Goal: Task Accomplishment & Management: Manage account settings

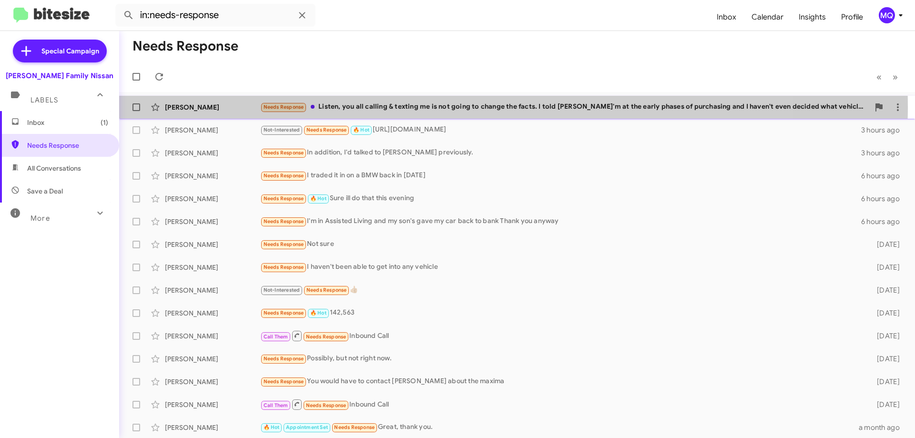
click at [427, 107] on div "Needs Response Listen, you all calling & texting me is not going to change the …" at bounding box center [564, 107] width 609 height 11
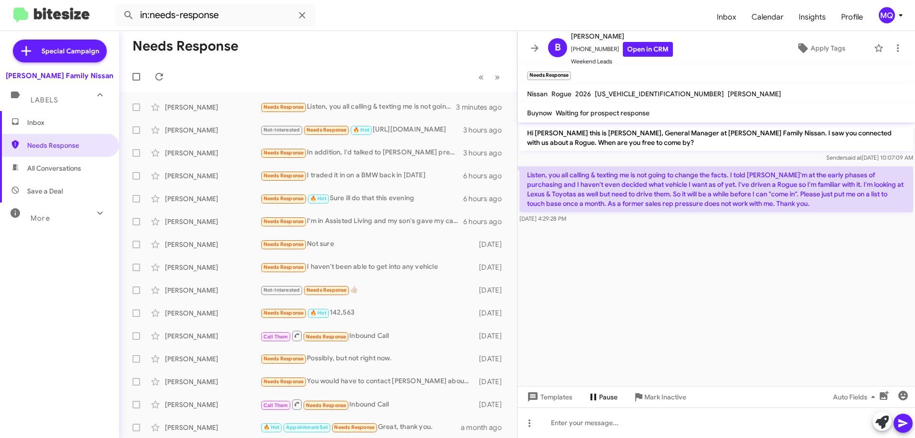
click at [599, 398] on span "Pause" at bounding box center [608, 396] width 19 height 17
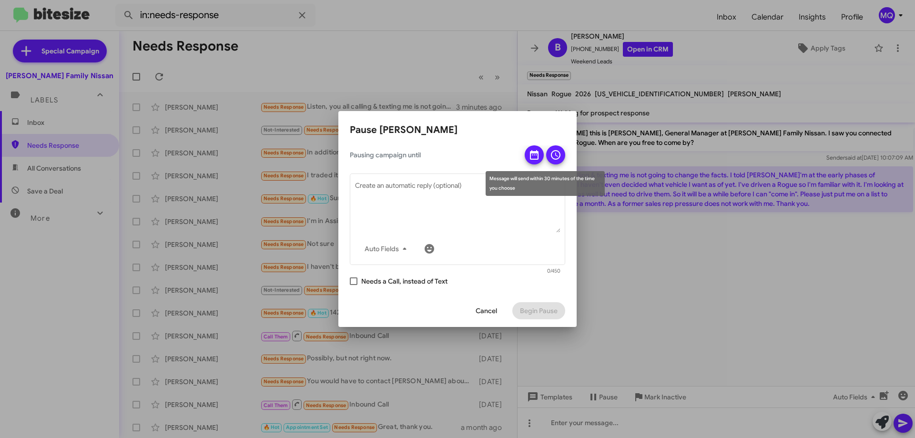
click at [536, 156] on icon at bounding box center [533, 154] width 11 height 11
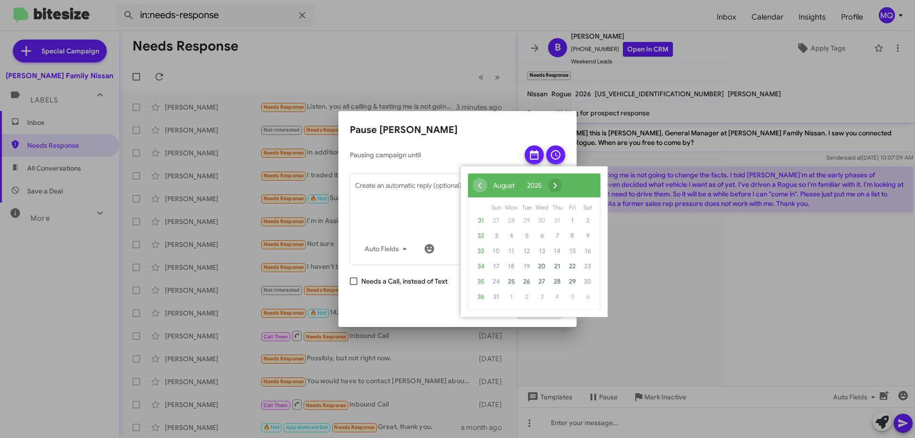
click at [562, 183] on span "›" at bounding box center [555, 185] width 14 height 14
click at [509, 253] on span "15" at bounding box center [511, 251] width 15 height 15
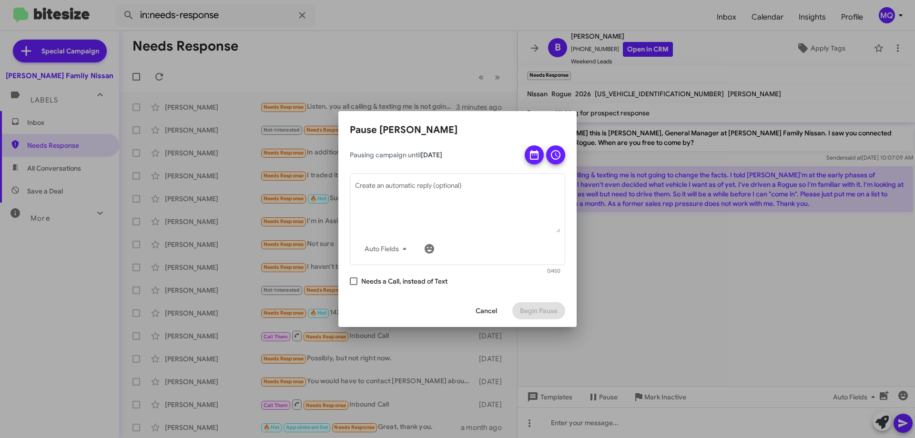
click at [352, 282] on span at bounding box center [354, 281] width 8 height 8
click at [353, 285] on input "Needs a Call, instead of Text" at bounding box center [353, 285] width 0 height 0
click at [353, 279] on span at bounding box center [354, 281] width 8 height 8
click at [353, 285] on input "Needs a Call, instead of Text" at bounding box center [353, 285] width 0 height 0
checkbox input "false"
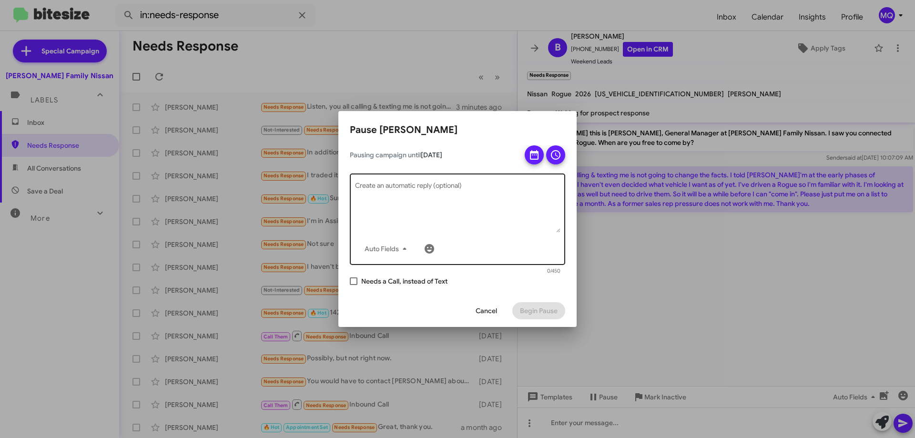
click at [441, 197] on textarea "Create an automatic reply (optional)" at bounding box center [457, 208] width 205 height 50
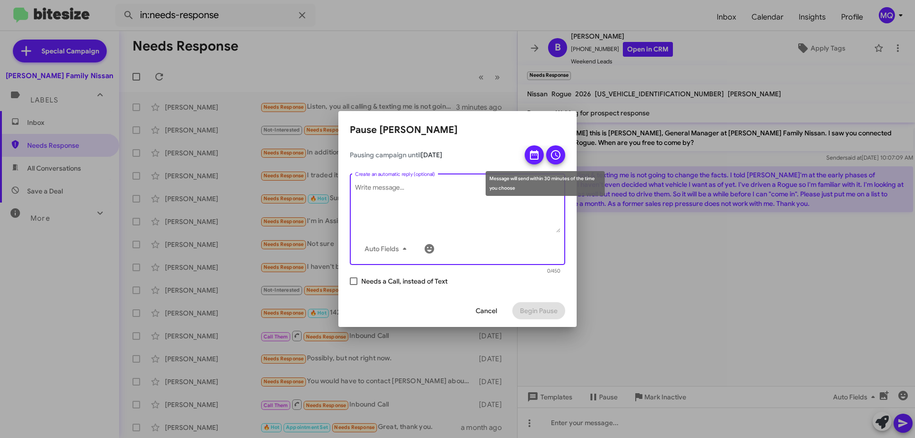
click at [555, 153] on icon at bounding box center [555, 154] width 11 height 11
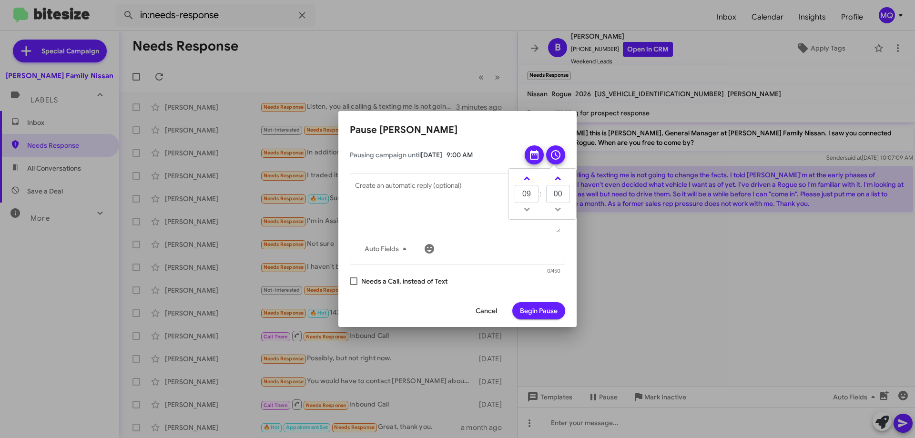
click at [528, 309] on span "Begin Pause" at bounding box center [539, 310] width 38 height 17
